Goal: Task Accomplishment & Management: Manage account settings

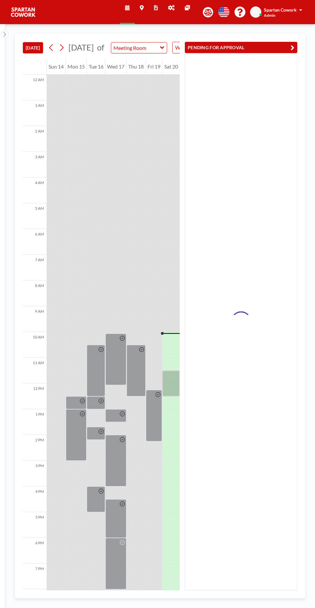
scroll to position [52, 0]
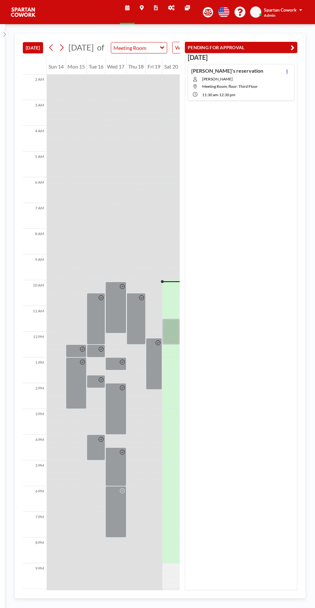
click at [287, 71] on icon at bounding box center [287, 72] width 1 height 4
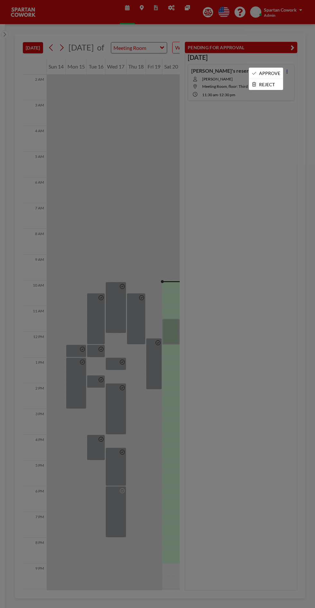
click at [276, 70] on li "APPROVE" at bounding box center [266, 73] width 34 height 11
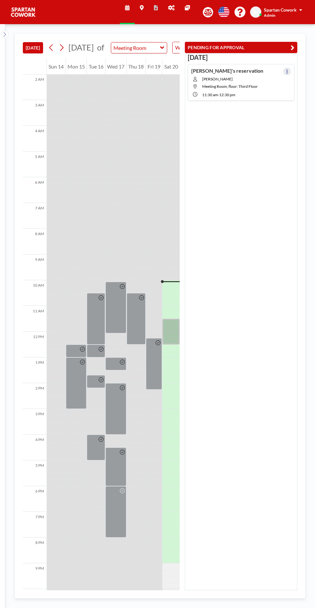
click at [287, 71] on icon at bounding box center [287, 72] width 1 height 4
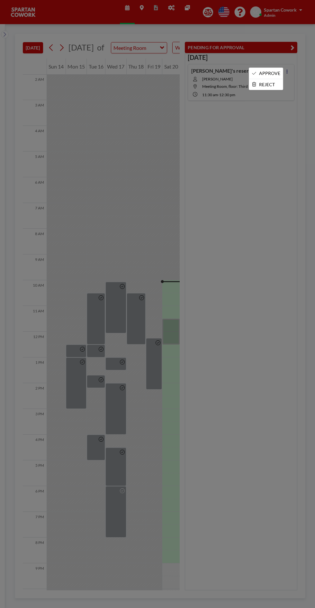
click at [272, 68] on li "APPROVE" at bounding box center [266, 73] width 34 height 11
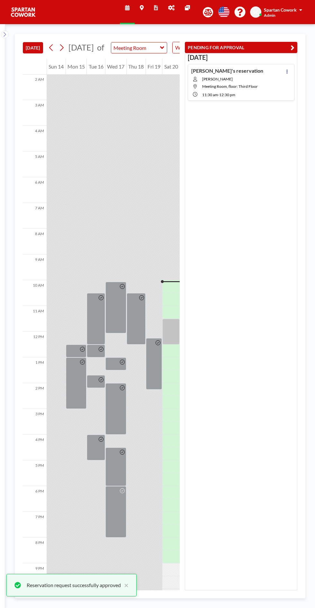
click at [287, 71] on icon at bounding box center [287, 72] width 1 height 4
